Goal: Check status: Check status

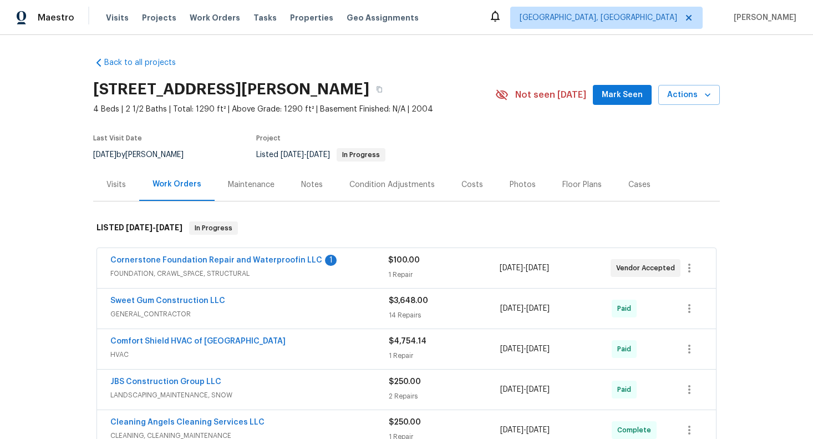
click at [119, 179] on div "Visits" at bounding box center [116, 184] width 19 height 11
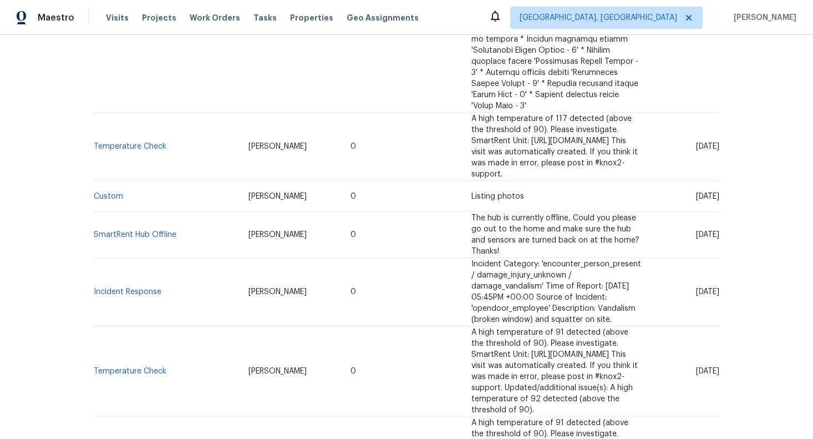
scroll to position [2829, 0]
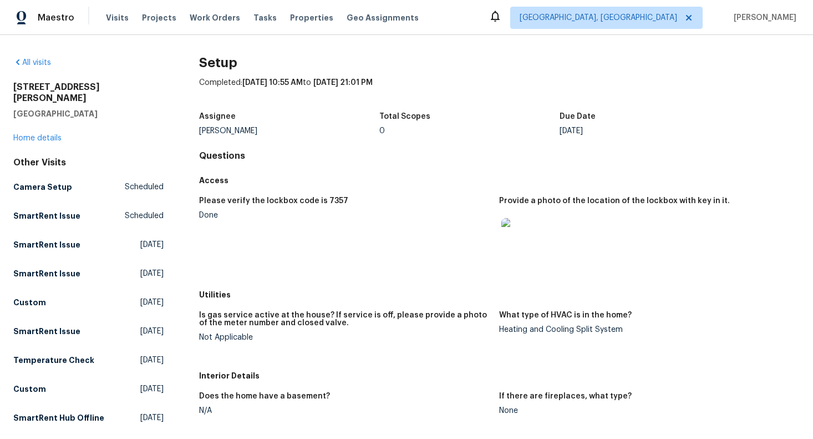
click at [504, 233] on img at bounding box center [520, 236] width 36 height 36
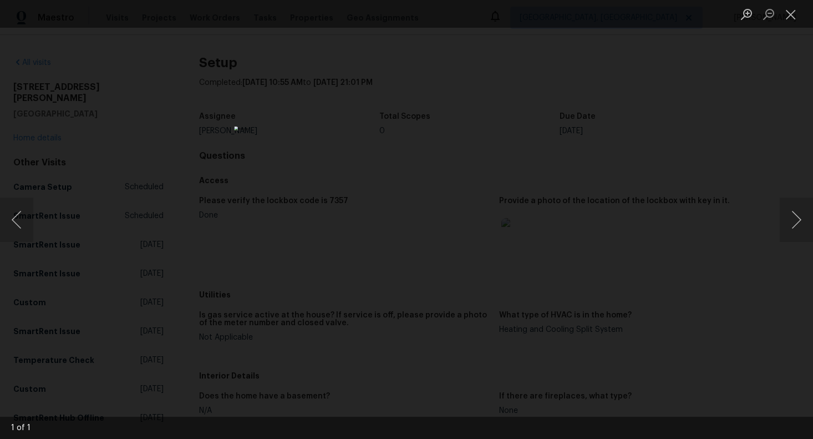
drag, startPoint x: 621, startPoint y: 287, endPoint x: 534, endPoint y: 149, distance: 164.1
click at [620, 286] on div "Lightbox" at bounding box center [406, 219] width 813 height 439
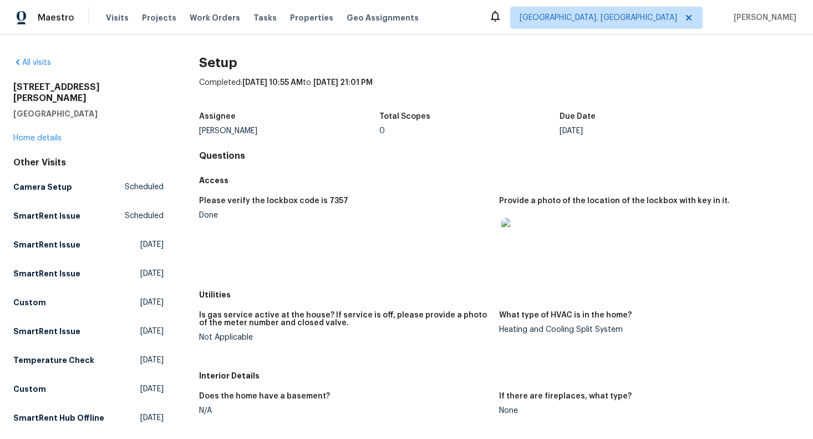
click at [393, 184] on h5 "Access" at bounding box center [499, 180] width 601 height 11
